Goal: Use online tool/utility

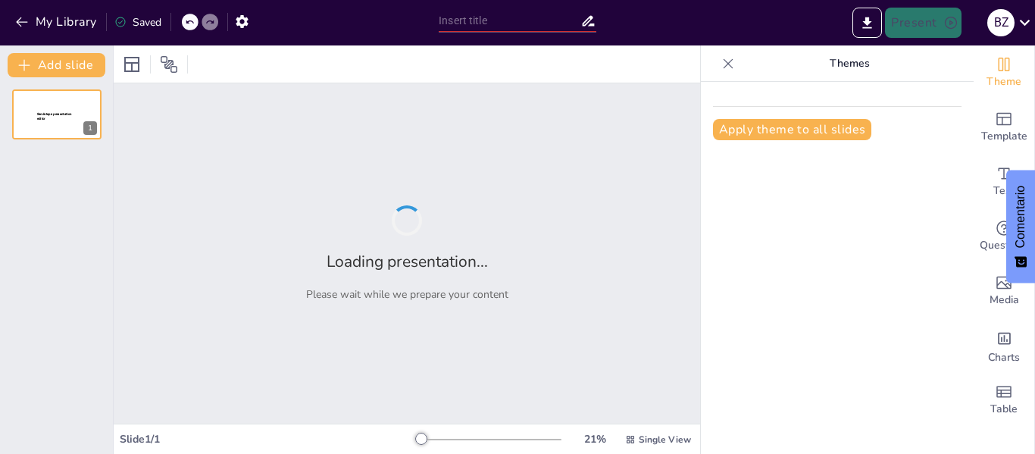
type input "Movimiento Mecánico: Definición y Elementos Fundamentales"
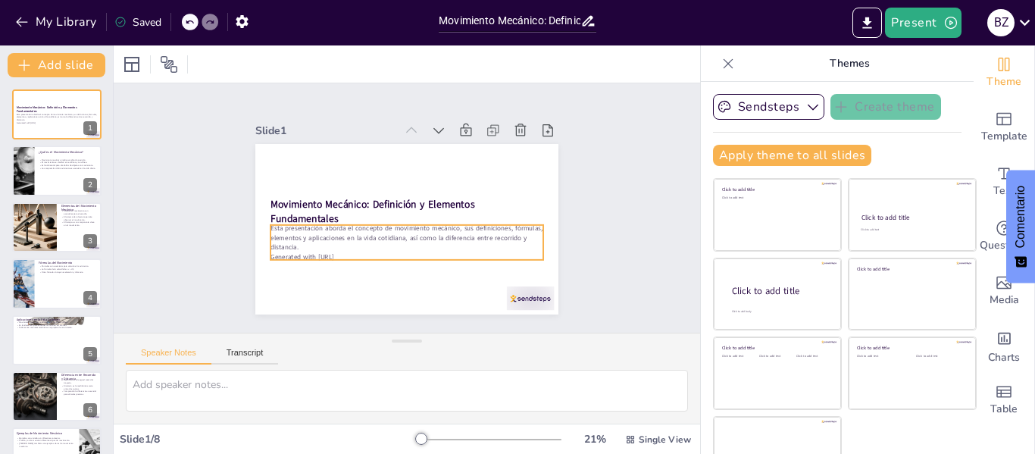
click at [311, 239] on p "Esta presentación aborda el concepto de movimiento mecánico, sus definiciones, …" at bounding box center [388, 231] width 237 height 183
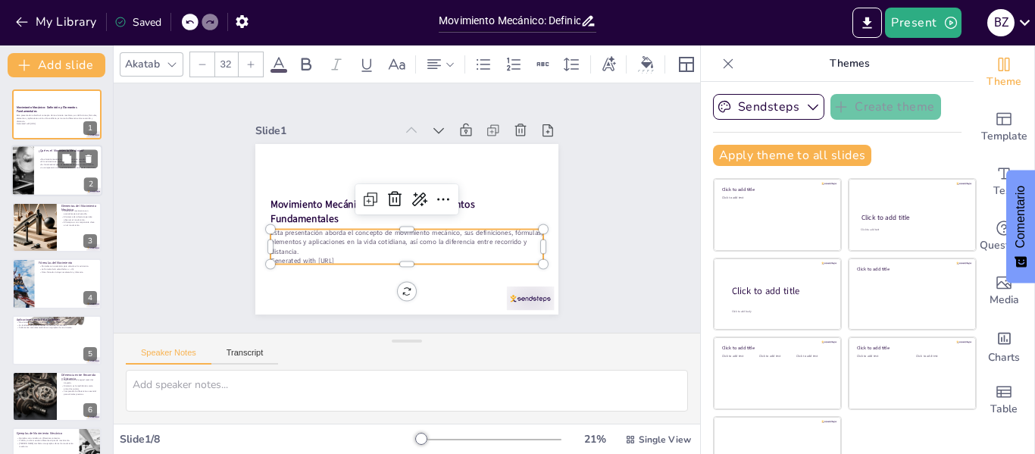
click at [39, 161] on p "El movimiento se clasifica en rectilíneo y curvilíneo." at bounding box center [68, 162] width 59 height 3
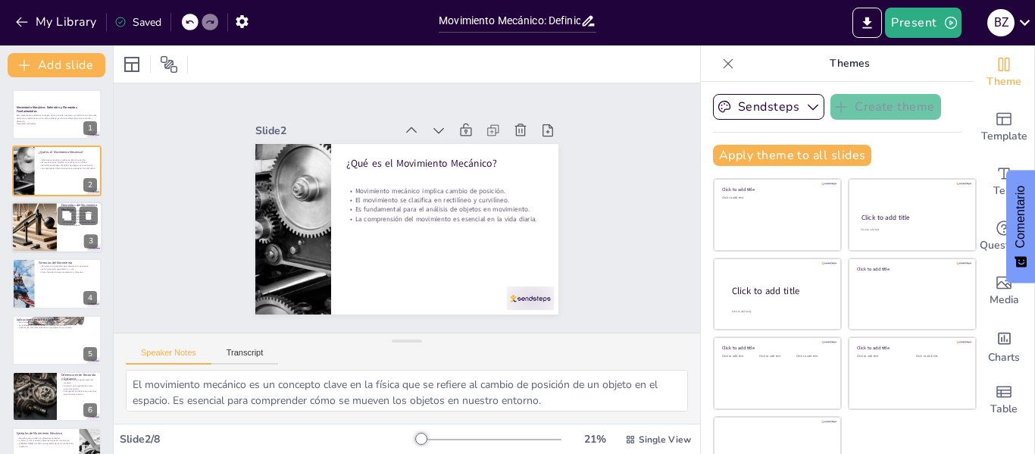
click at [51, 229] on div at bounding box center [33, 228] width 89 height 52
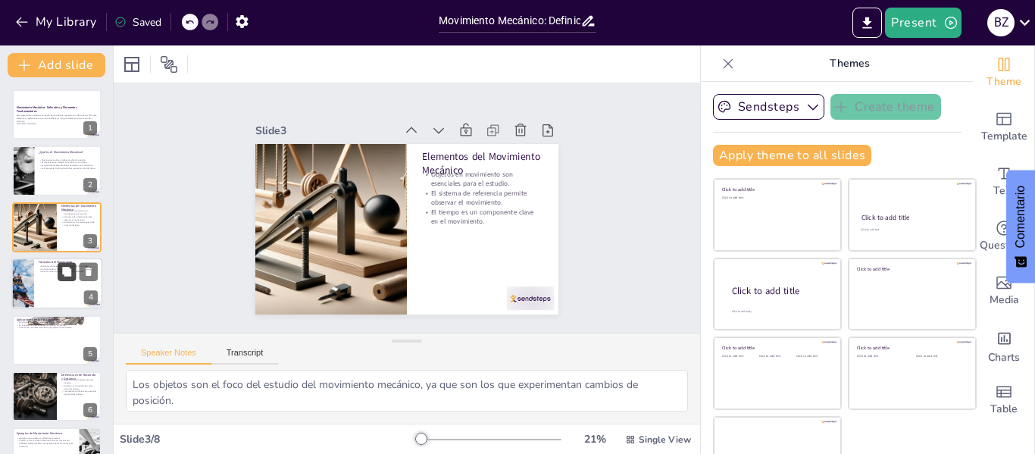
click at [65, 273] on icon at bounding box center [66, 271] width 9 height 9
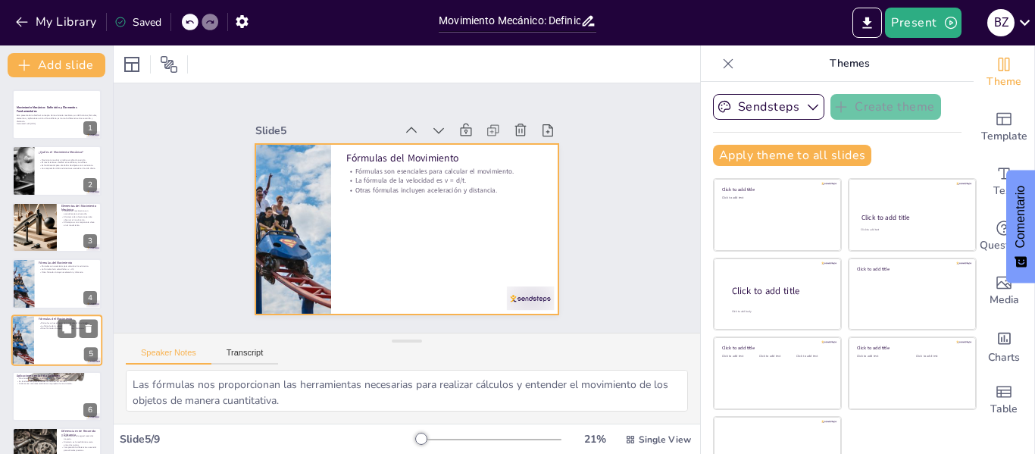
scroll to position [74, 0]
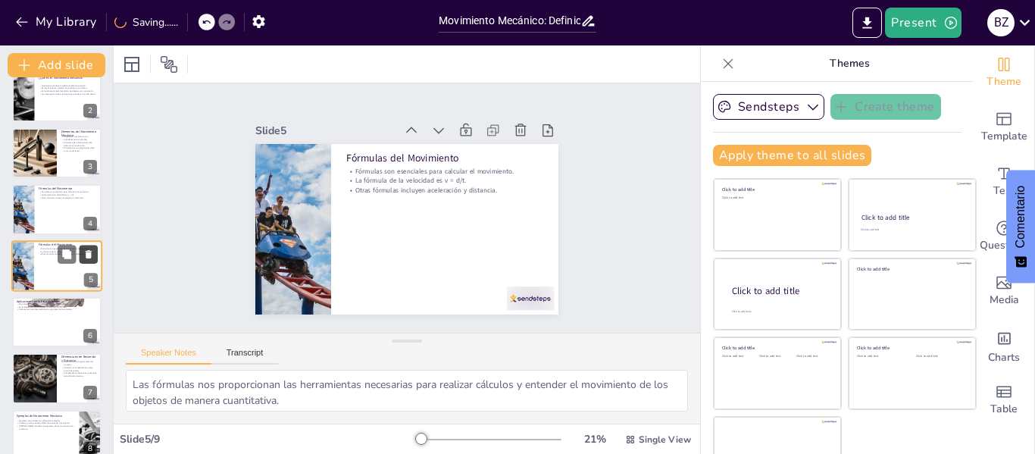
click at [83, 255] on icon at bounding box center [88, 253] width 11 height 11
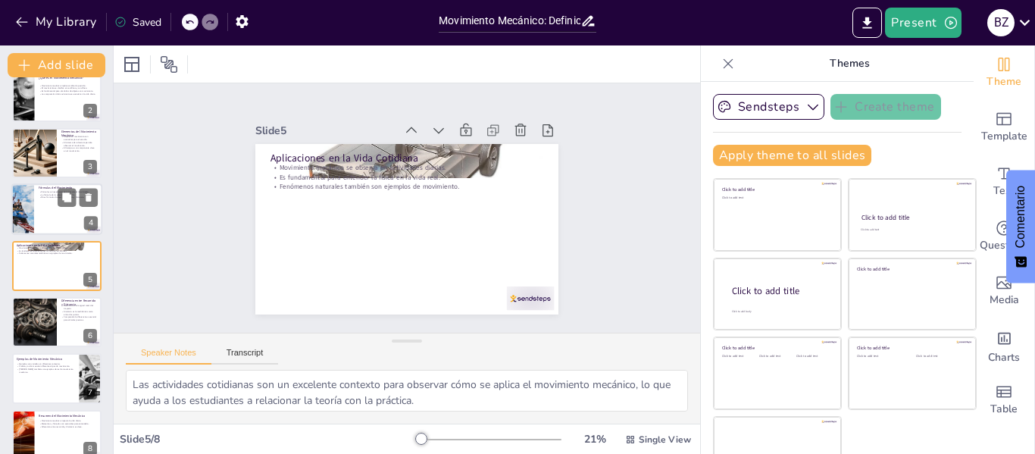
click at [56, 220] on div at bounding box center [56, 209] width 91 height 52
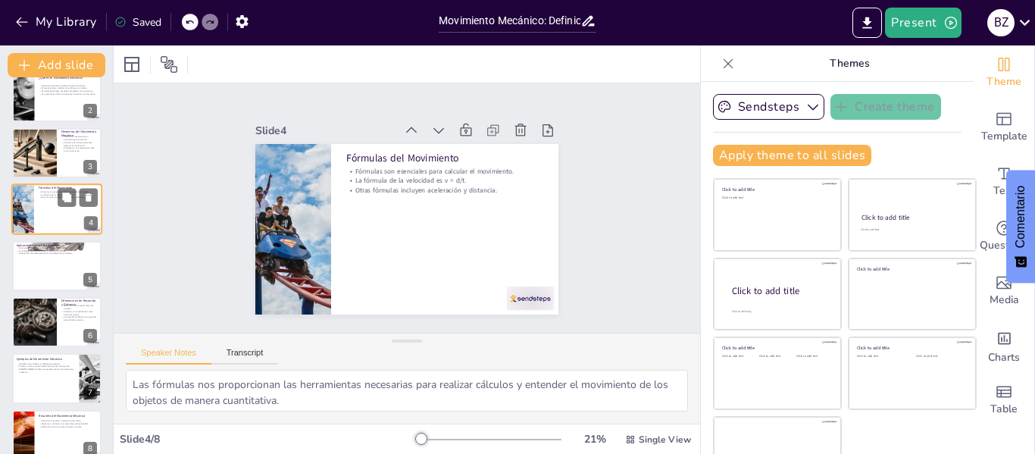
scroll to position [18, 0]
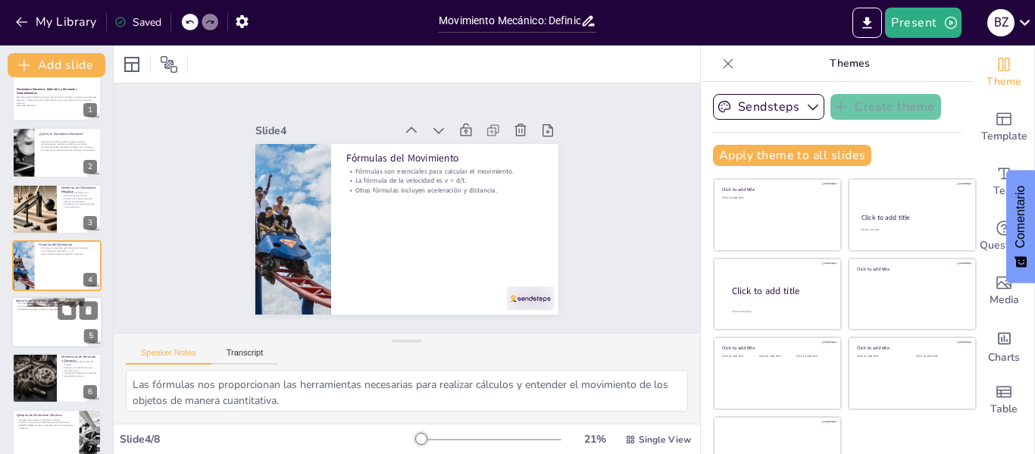
click at [39, 317] on div at bounding box center [56, 322] width 91 height 52
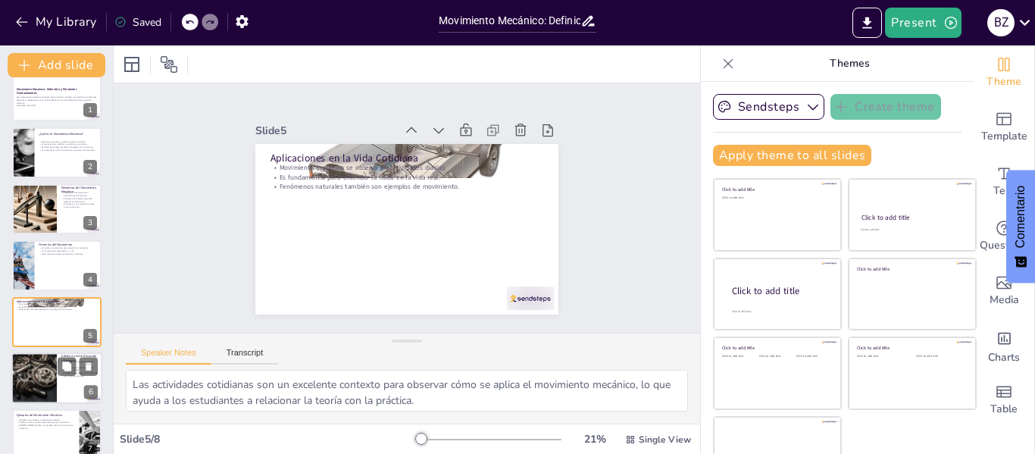
scroll to position [74, 0]
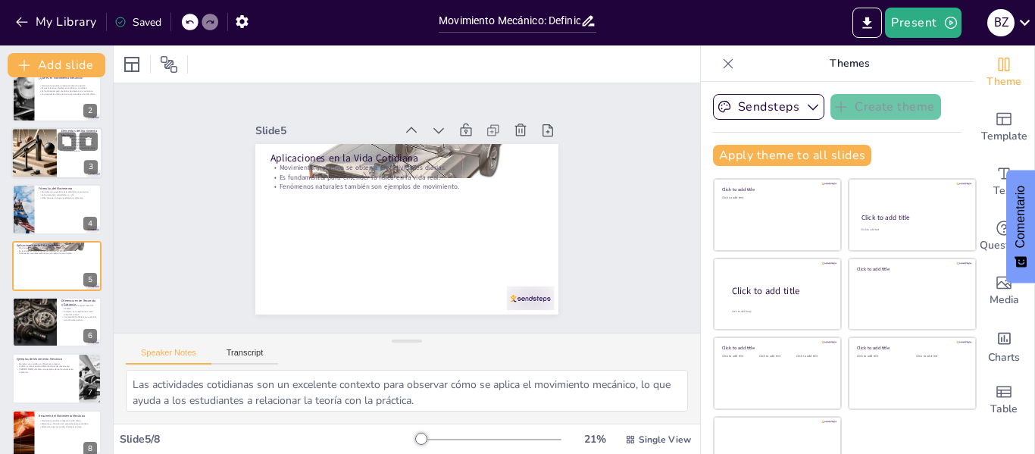
click at [77, 136] on div at bounding box center [78, 141] width 40 height 18
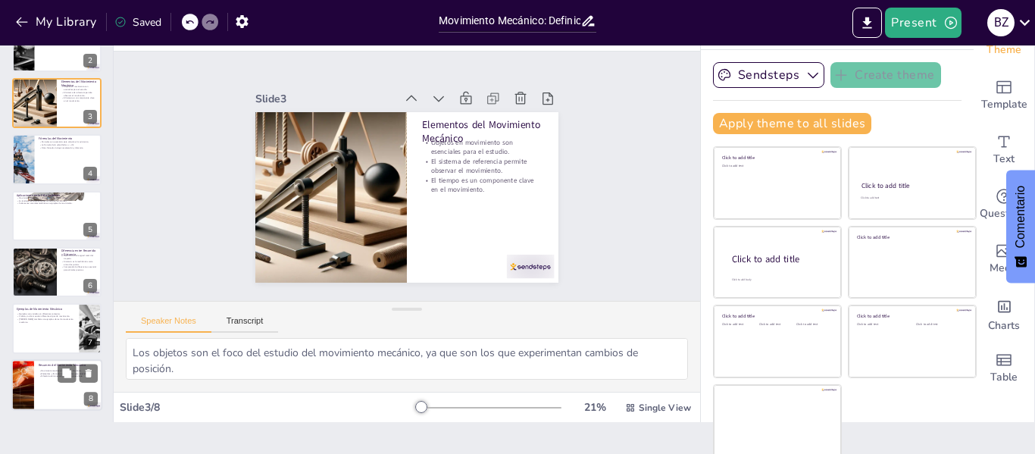
scroll to position [35, 0]
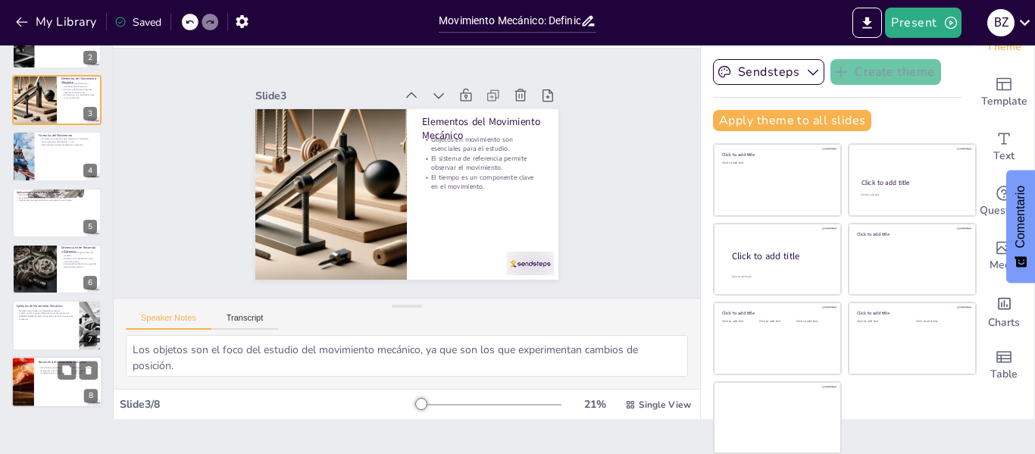
click at [32, 392] on div at bounding box center [22, 382] width 77 height 52
type textarea "El impacto del movimiento mecánico en la vida diaria es significativo, ya que s…"
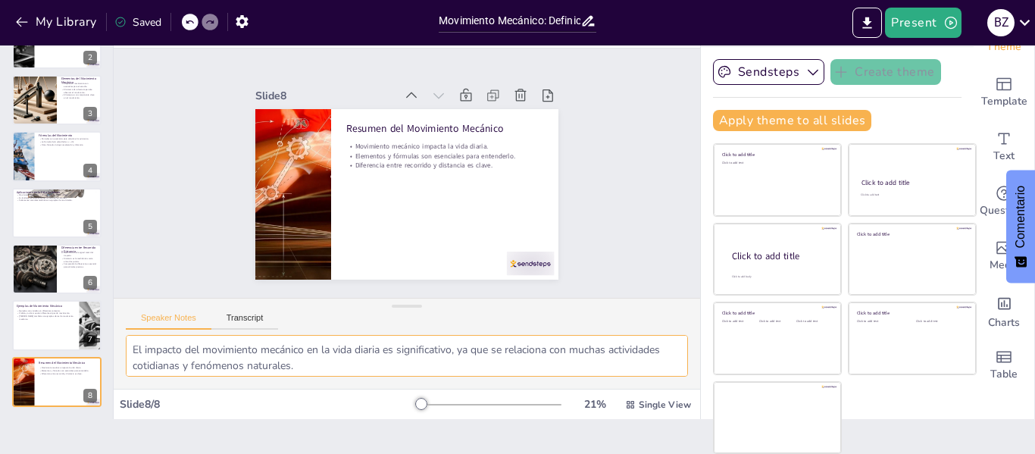
click at [214, 350] on textarea "El impacto del movimiento mecánico en la vida diaria es significativo, ya que s…" at bounding box center [407, 356] width 562 height 42
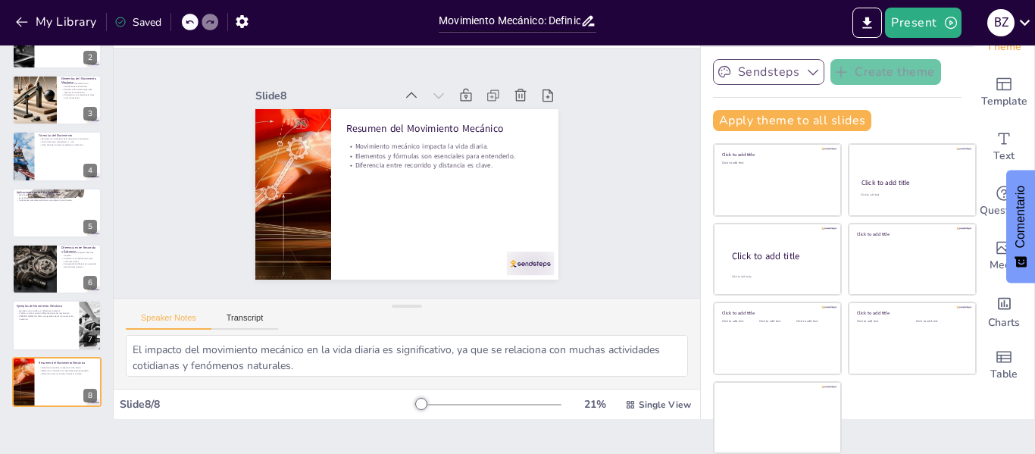
click at [748, 61] on button "Sendsteps" at bounding box center [768, 72] width 111 height 26
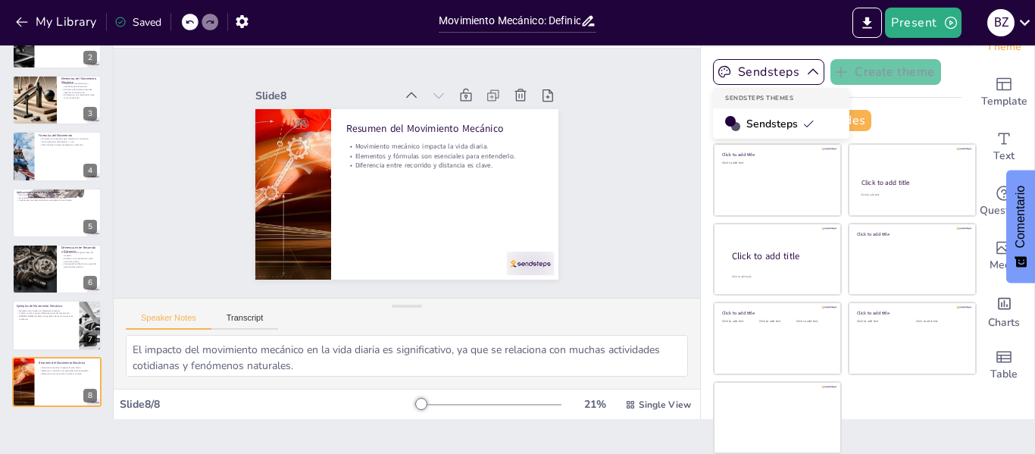
click at [748, 127] on span "Sendsteps" at bounding box center [780, 124] width 68 height 14
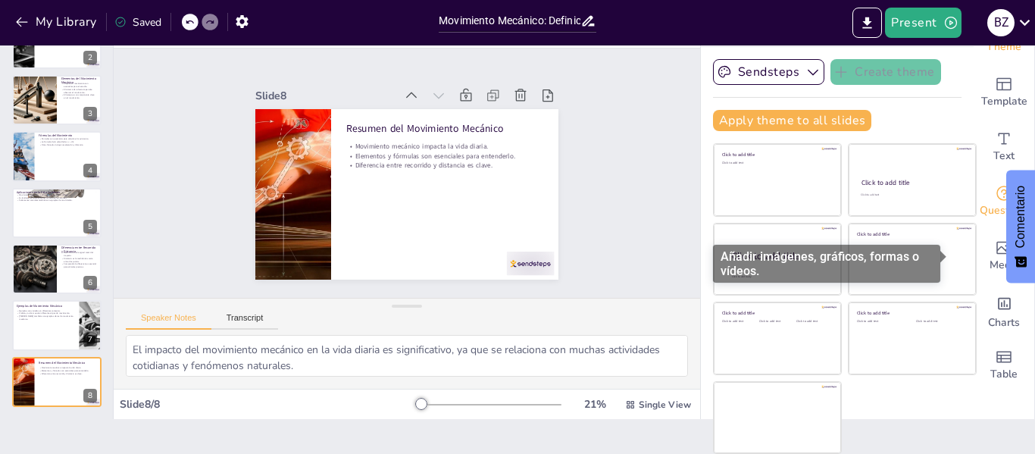
click at [989, 259] on span "Media" at bounding box center [1004, 265] width 30 height 17
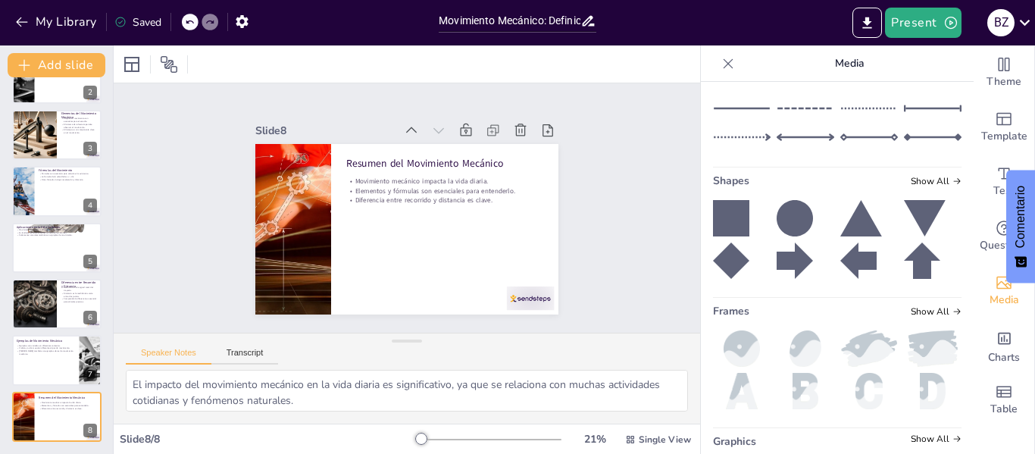
scroll to position [337, 0]
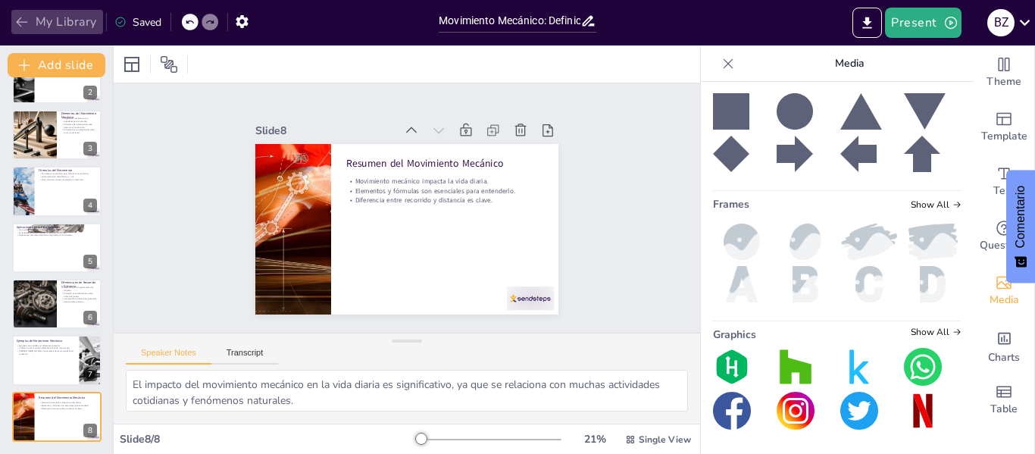
click at [21, 20] on icon "button" at bounding box center [21, 21] width 15 height 15
